Goal: Task Accomplishment & Management: Manage account settings

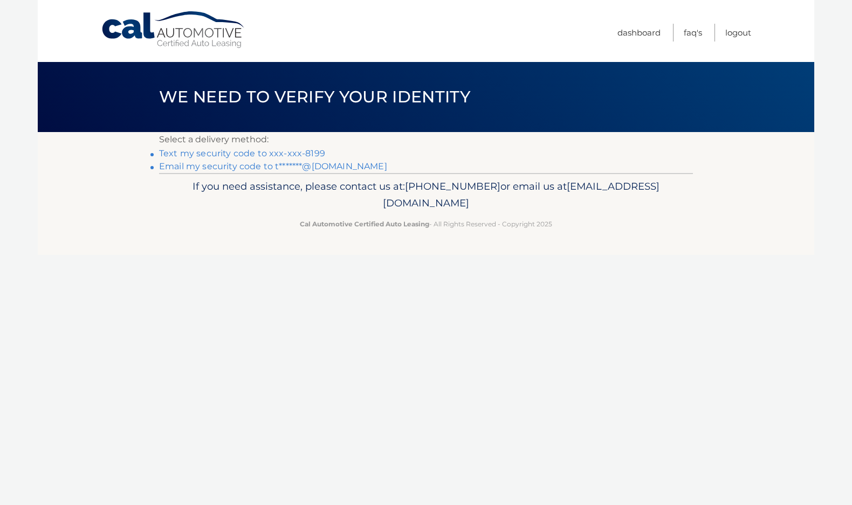
click at [216, 155] on link "Text my security code to xxx-xxx-8199" at bounding box center [242, 153] width 166 height 10
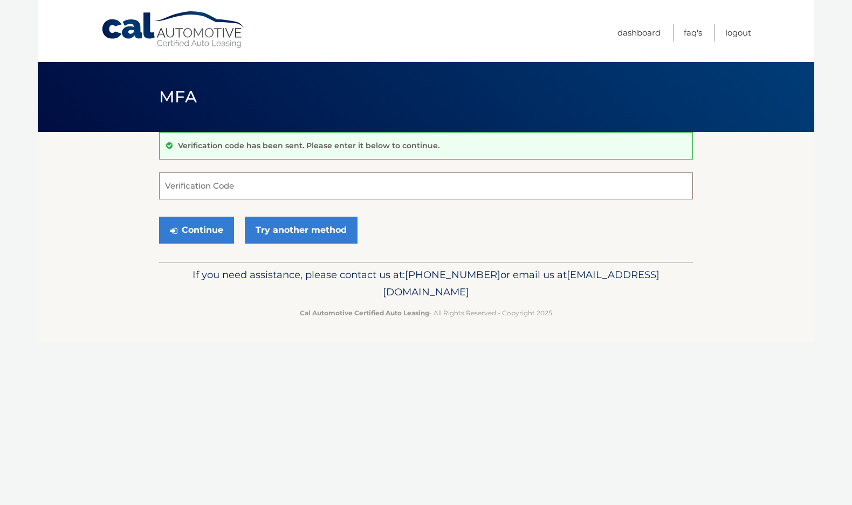
click at [383, 194] on input "Verification Code" at bounding box center [426, 186] width 534 height 27
type input "137385"
click at [308, 220] on link "Try another method" at bounding box center [301, 230] width 113 height 27
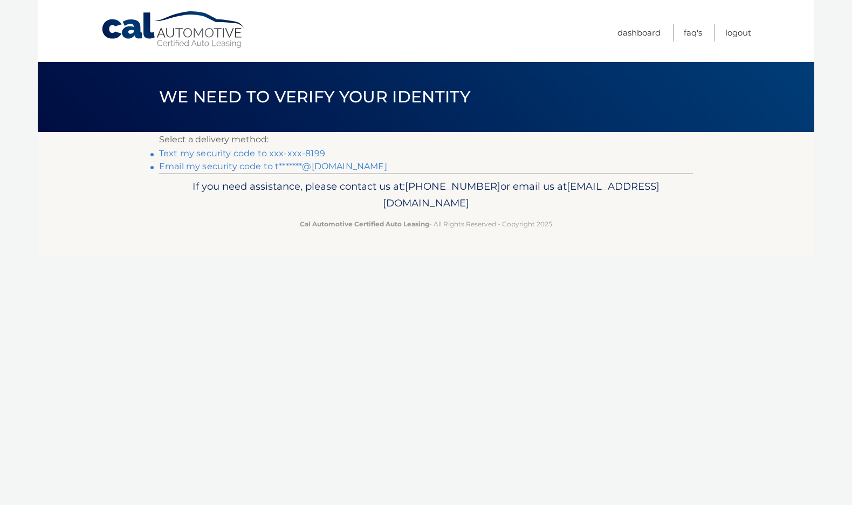
click at [310, 151] on link "Text my security code to xxx-xxx-8199" at bounding box center [242, 153] width 166 height 10
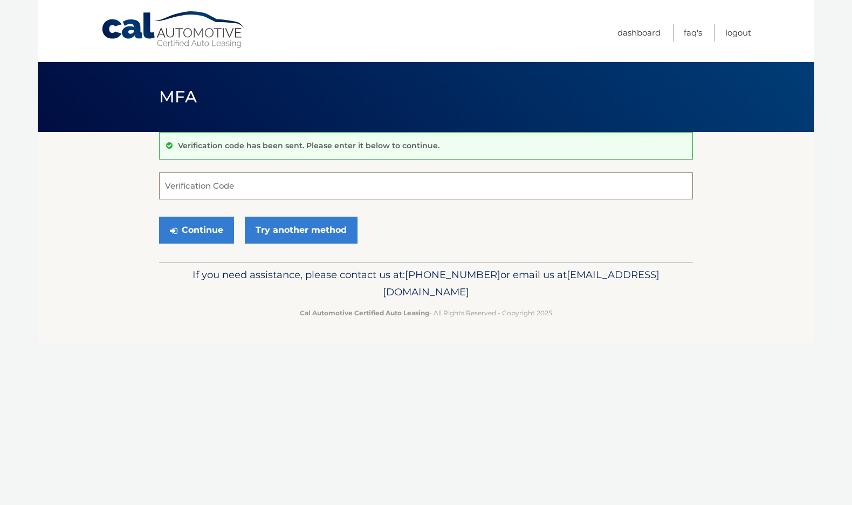
click at [262, 187] on input "Verification Code" at bounding box center [426, 186] width 534 height 27
type input "782264"
click at [195, 224] on button "Continue" at bounding box center [196, 230] width 75 height 27
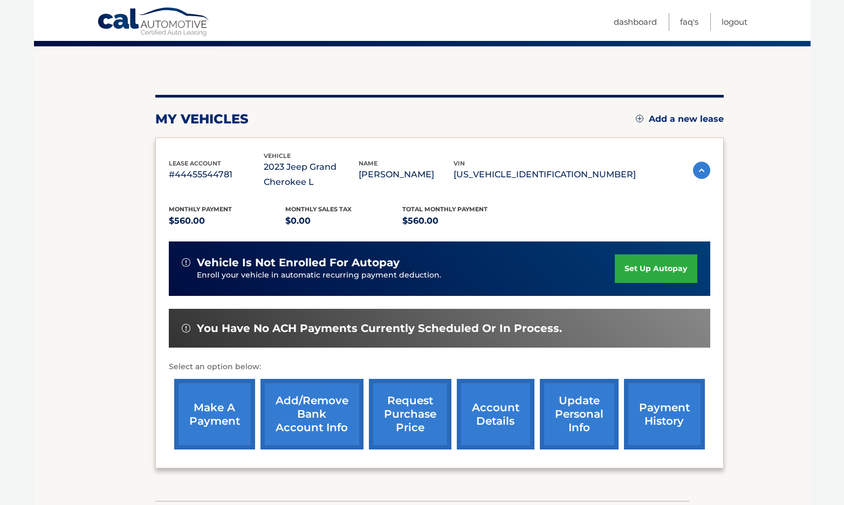
scroll to position [163, 0]
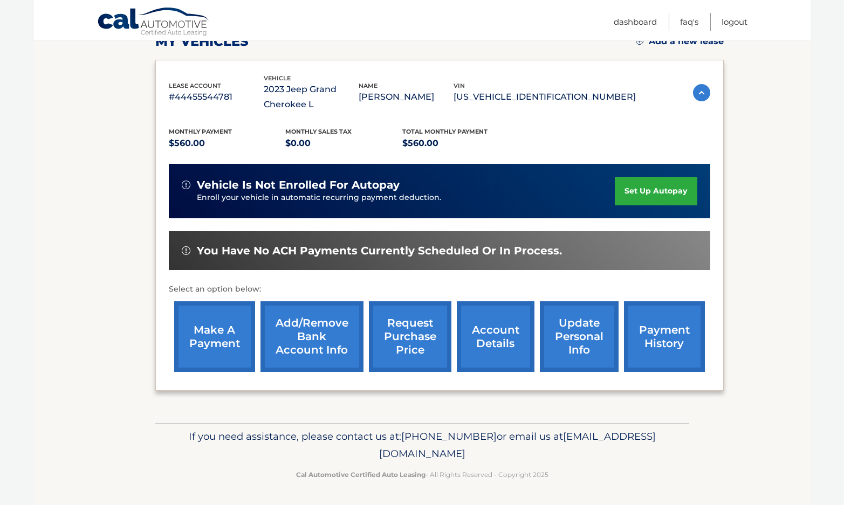
click at [197, 335] on link "make a payment" at bounding box center [214, 336] width 81 height 71
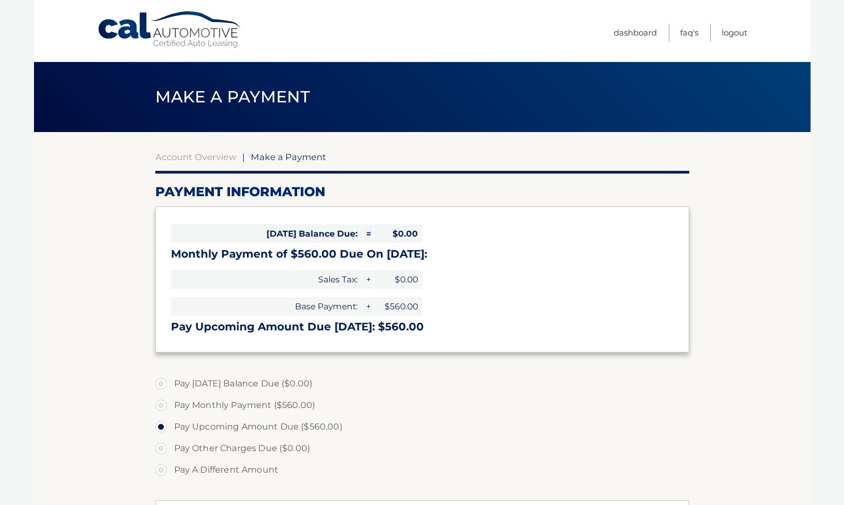
select select "ZGE3OWNmMDUtZGIyOC00NmU5LWE3ZDEtZDc5NTdjNjA4N2Fk"
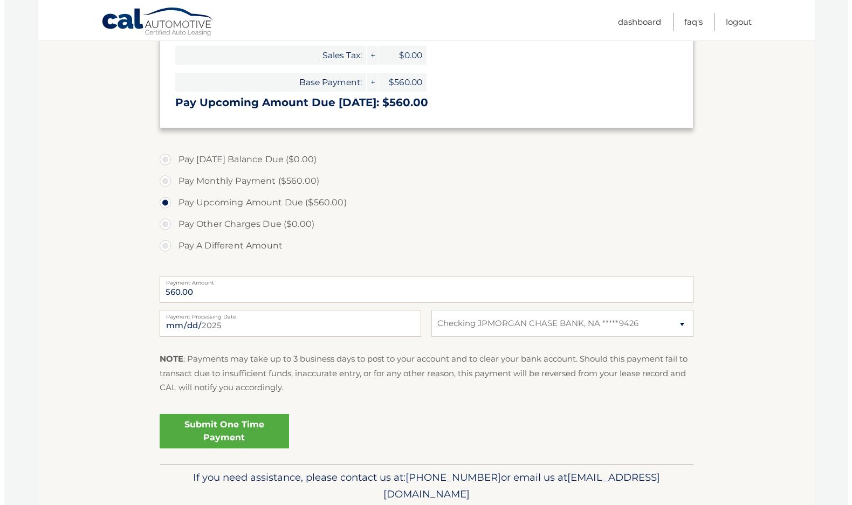
scroll to position [265, 0]
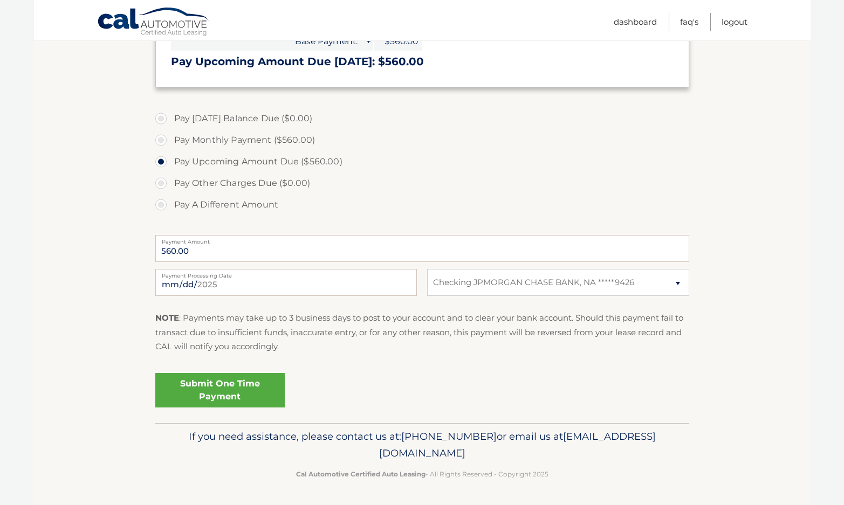
click at [252, 388] on link "Submit One Time Payment" at bounding box center [219, 390] width 129 height 35
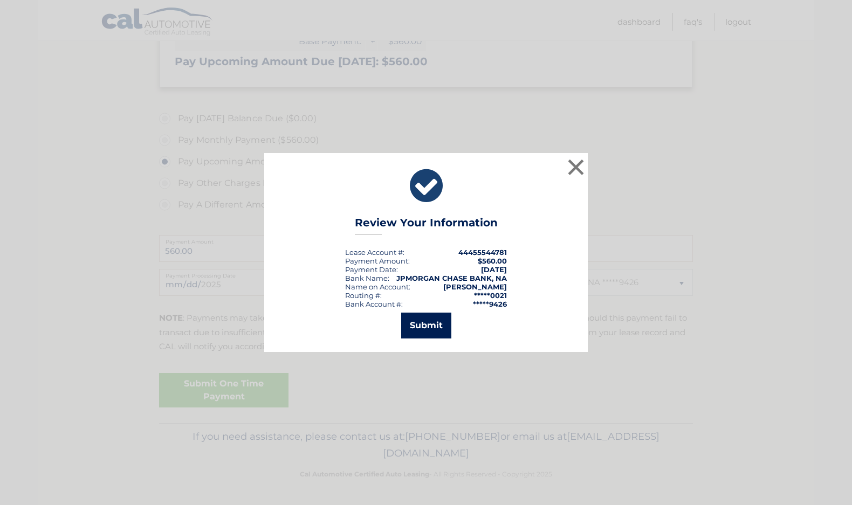
click at [438, 332] on button "Submit" at bounding box center [426, 326] width 50 height 26
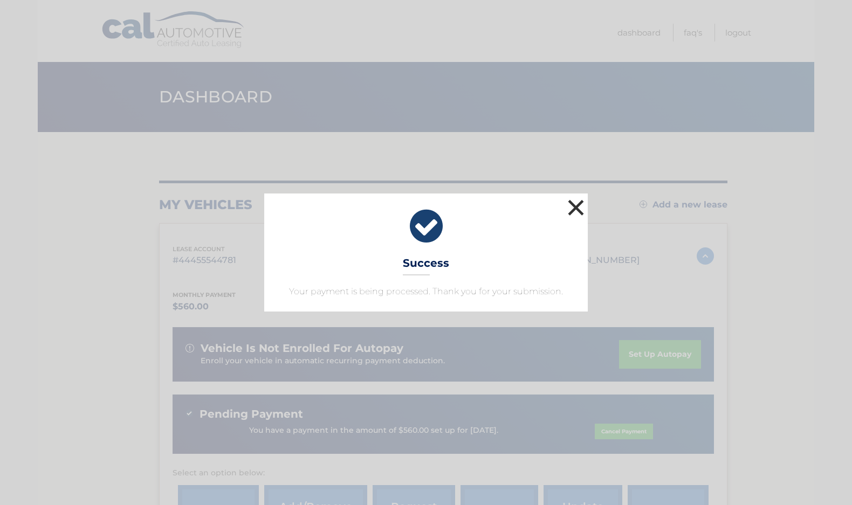
click at [581, 209] on button "×" at bounding box center [576, 208] width 22 height 22
